Goal: Transaction & Acquisition: Purchase product/service

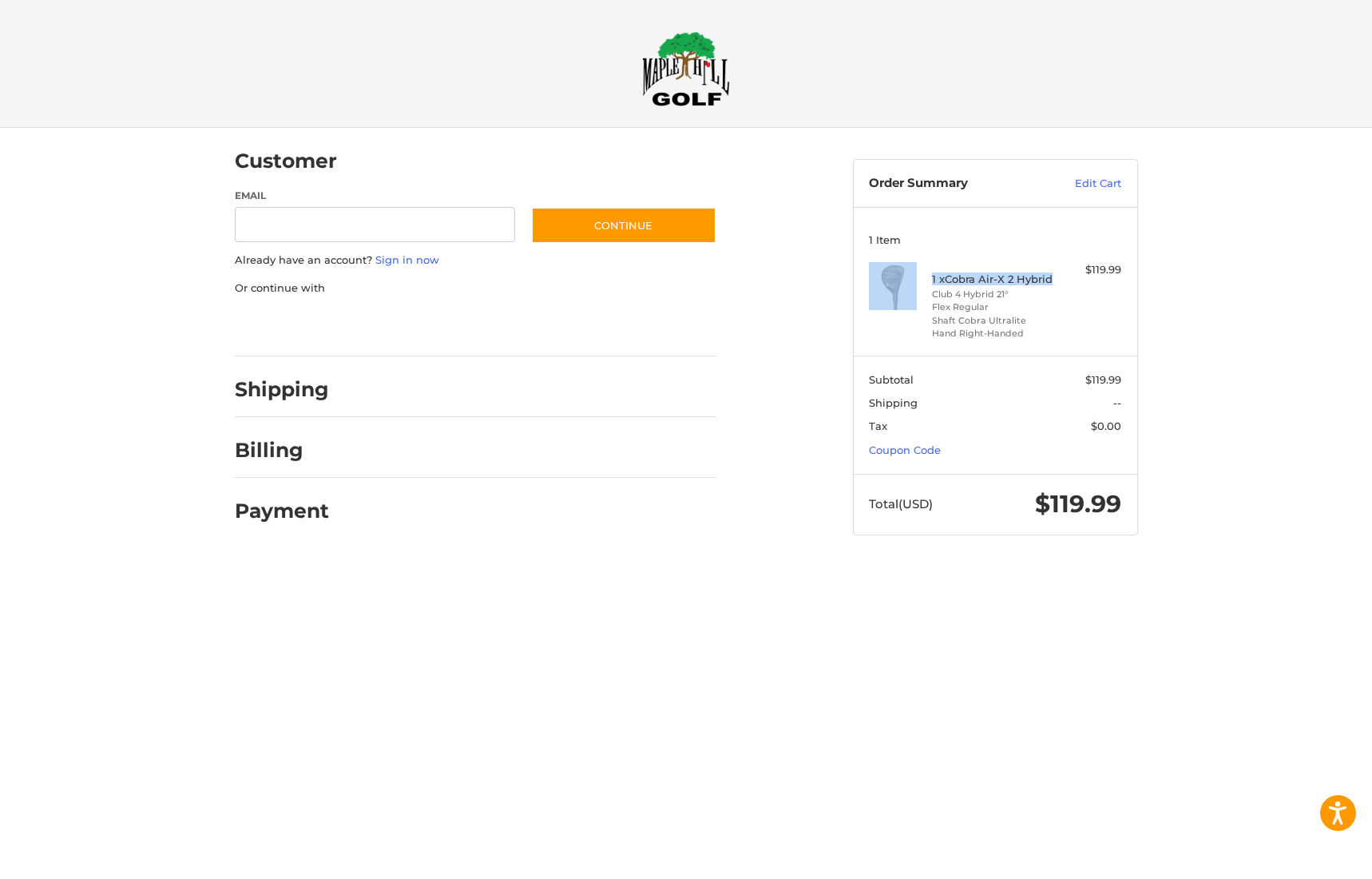
drag, startPoint x: 1053, startPoint y: 275, endPoint x: 931, endPoint y: 275, distance: 122.0
click at [931, 275] on div "1 x Cobra Air-X 2 Hybrid Club 4 Hybrid 21° Flex Regular Shaft Cobra Ultralite H…" at bounding box center [995, 301] width 252 height 78
click at [945, 278] on h4 "1 x Cobra Air-X 2 Hybrid" at bounding box center [993, 279] width 122 height 12
click at [1071, 283] on div "1 x Cobra Air-X 2 Hybrid Club 4 Hybrid 21° Flex Regular Shaft Cobra Ultralite H…" at bounding box center [995, 301] width 252 height 78
drag, startPoint x: 1064, startPoint y: 275, endPoint x: 997, endPoint y: 284, distance: 67.6
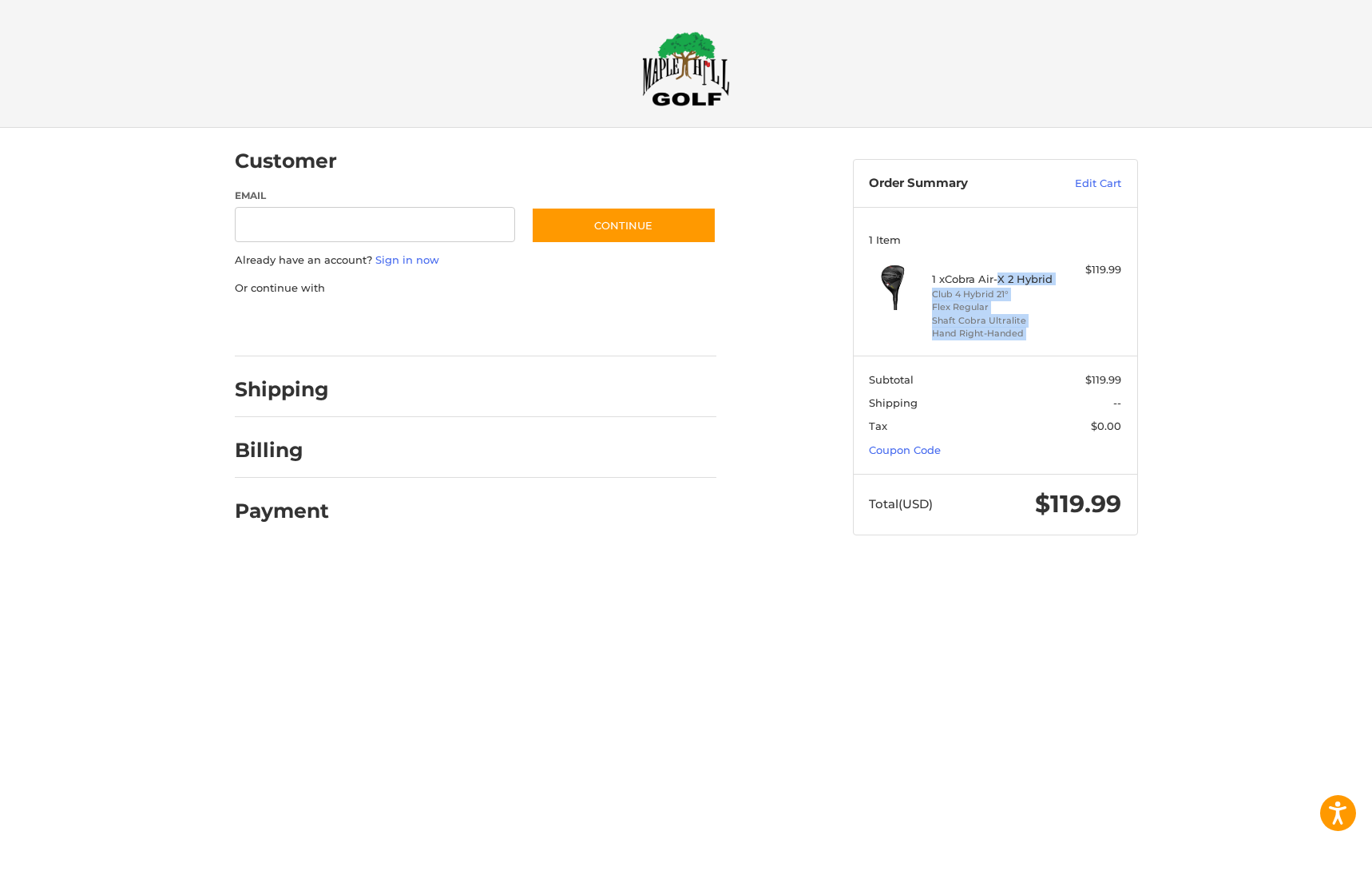
click at [997, 284] on div "1 x Cobra Air-X 2 Hybrid Club 4 Hybrid 21° Flex Regular Shaft Cobra Ultralite H…" at bounding box center [995, 301] width 252 height 78
click at [998, 284] on h4 "1 x Cobra Air-X 2 Hybrid" at bounding box center [993, 279] width 122 height 12
click at [970, 281] on h4 "1 x Cobra Air-X 2 Hybrid" at bounding box center [993, 279] width 122 height 12
drag, startPoint x: 948, startPoint y: 274, endPoint x: 1052, endPoint y: 277, distance: 104.0
click at [1052, 277] on h4 "1 x Cobra Air-X 2 Hybrid" at bounding box center [993, 279] width 122 height 12
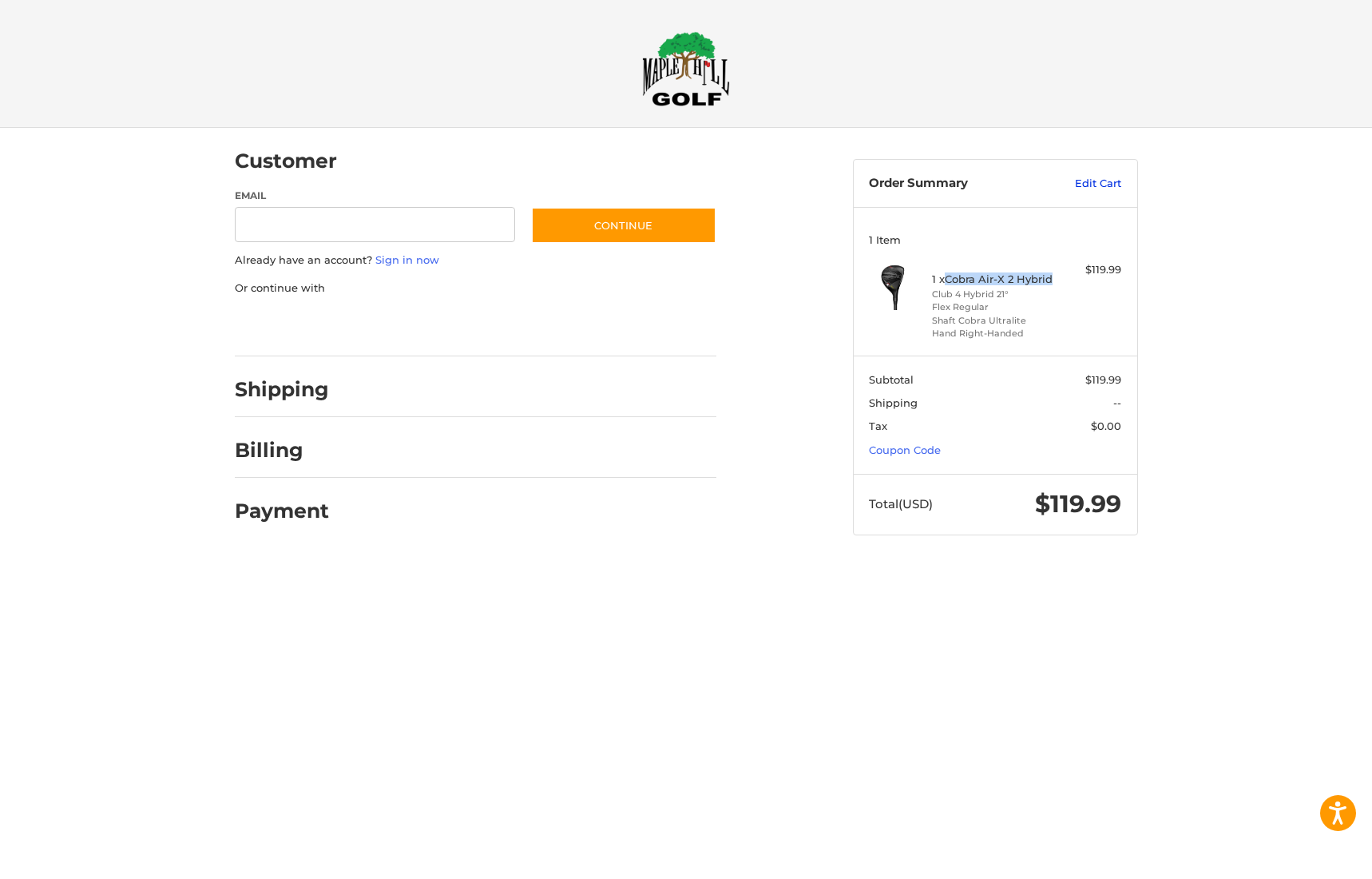
click at [1099, 182] on link "Edit Cart" at bounding box center [1080, 184] width 81 height 16
